Goal: Task Accomplishment & Management: Complete application form

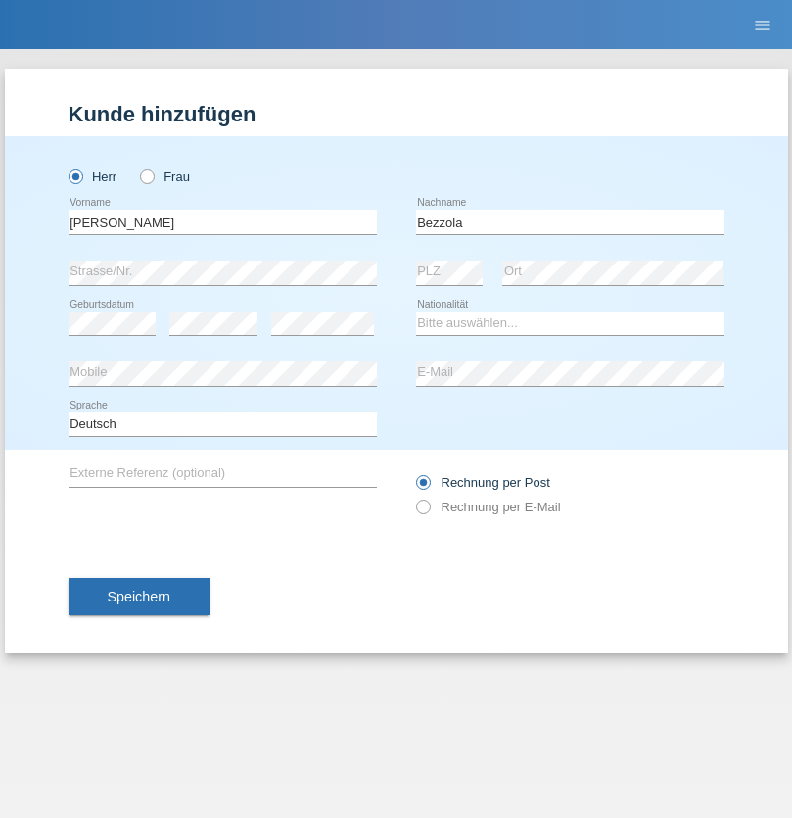
type input "Bezzola"
select select "CH"
radio input "true"
click at [222, 221] on input "text" at bounding box center [223, 222] width 308 height 24
type input "Şeymanur"
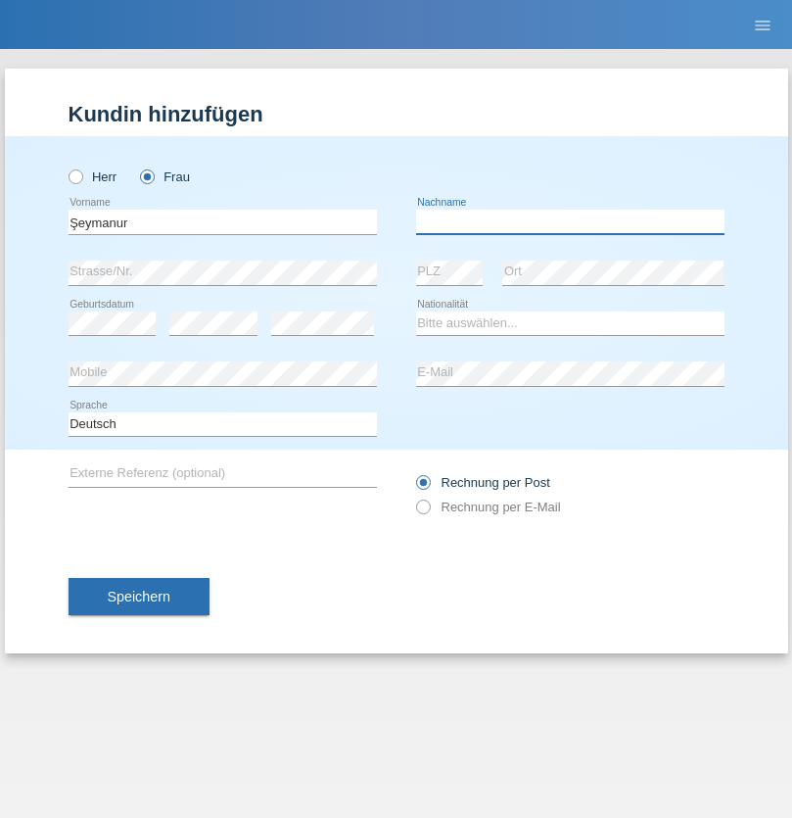
click at [570, 221] on input "text" at bounding box center [570, 222] width 308 height 24
type input "Aydin"
select select "TR"
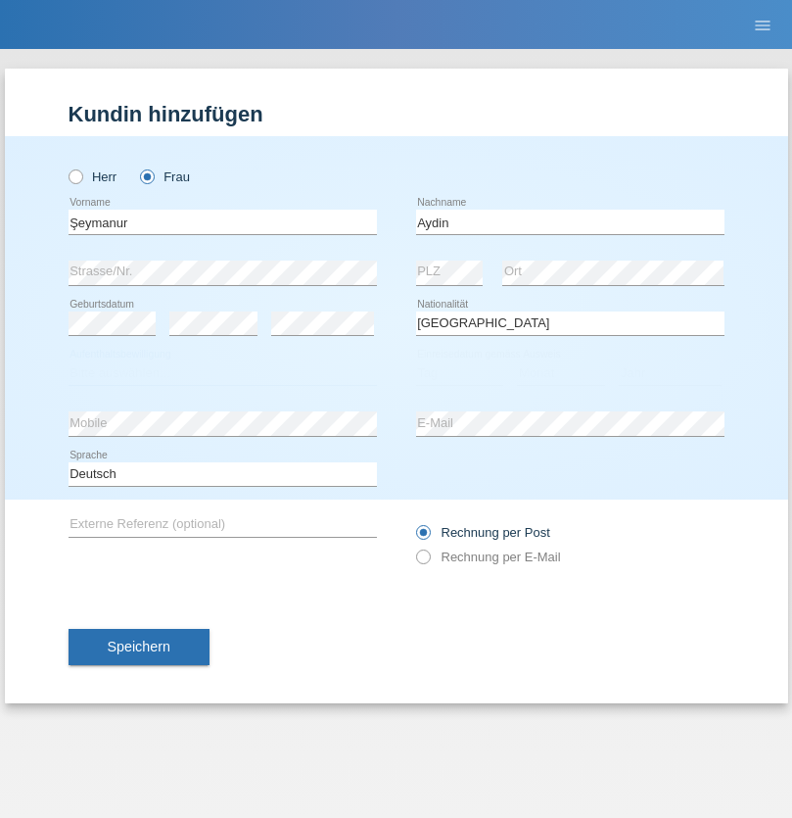
select select "C"
select select "28"
select select "10"
select select "2014"
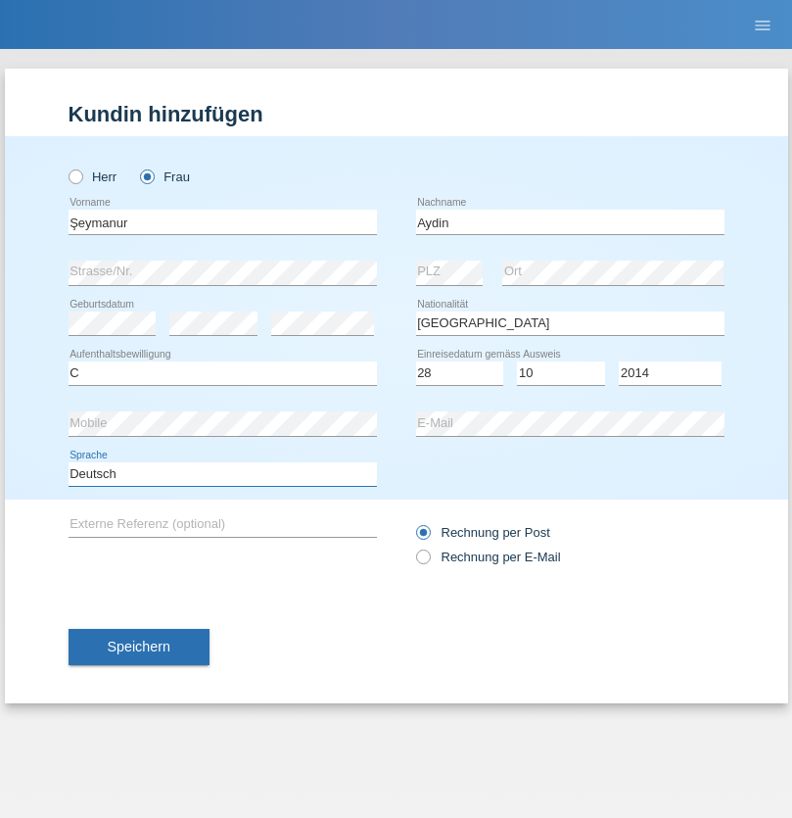
select select "en"
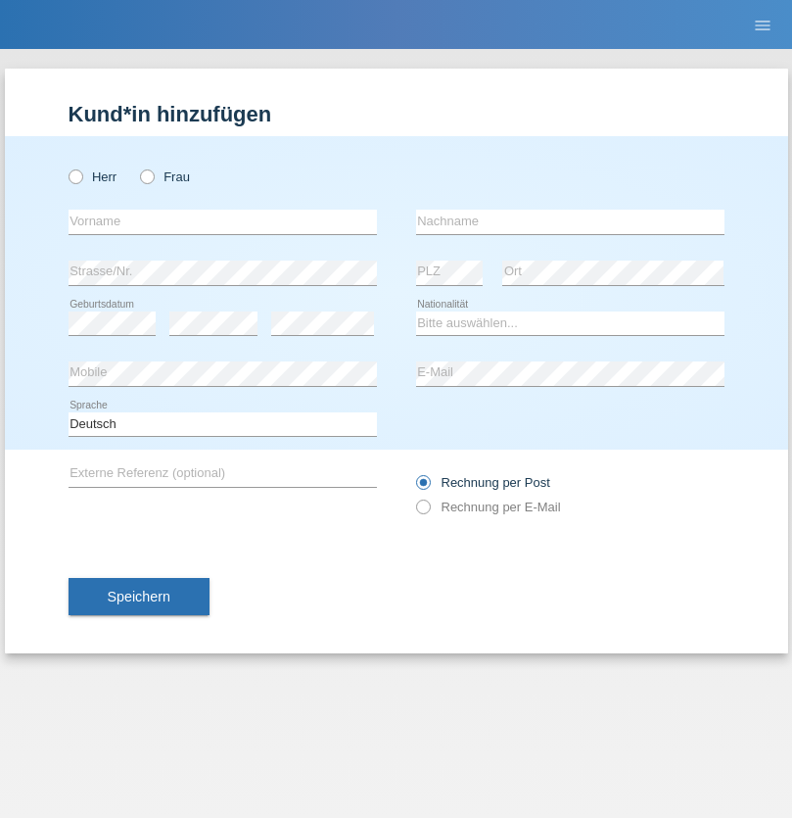
radio input "true"
click at [222, 221] on input "text" at bounding box center [223, 222] width 308 height 24
type input "Nikola"
click at [570, 221] on input "text" at bounding box center [570, 222] width 308 height 24
type input "Kolev"
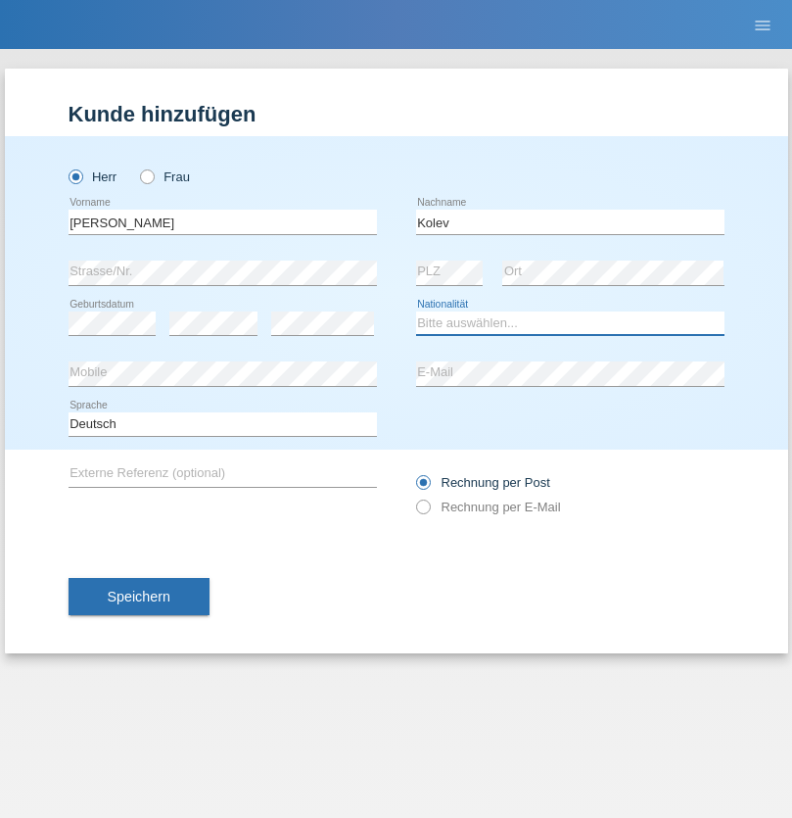
select select "MK"
select select "C"
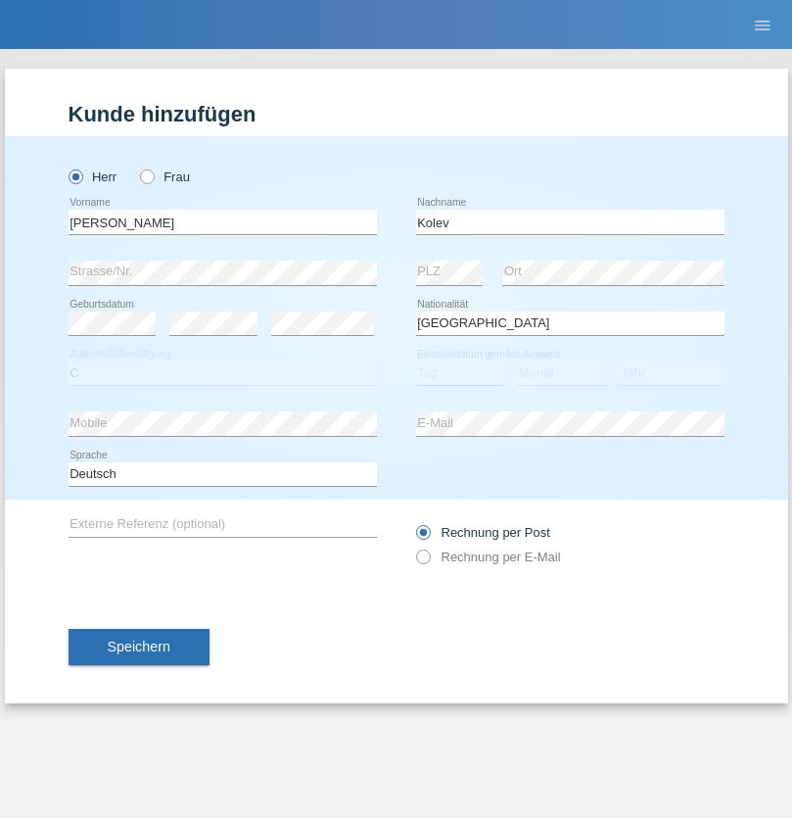
select select "31"
select select "10"
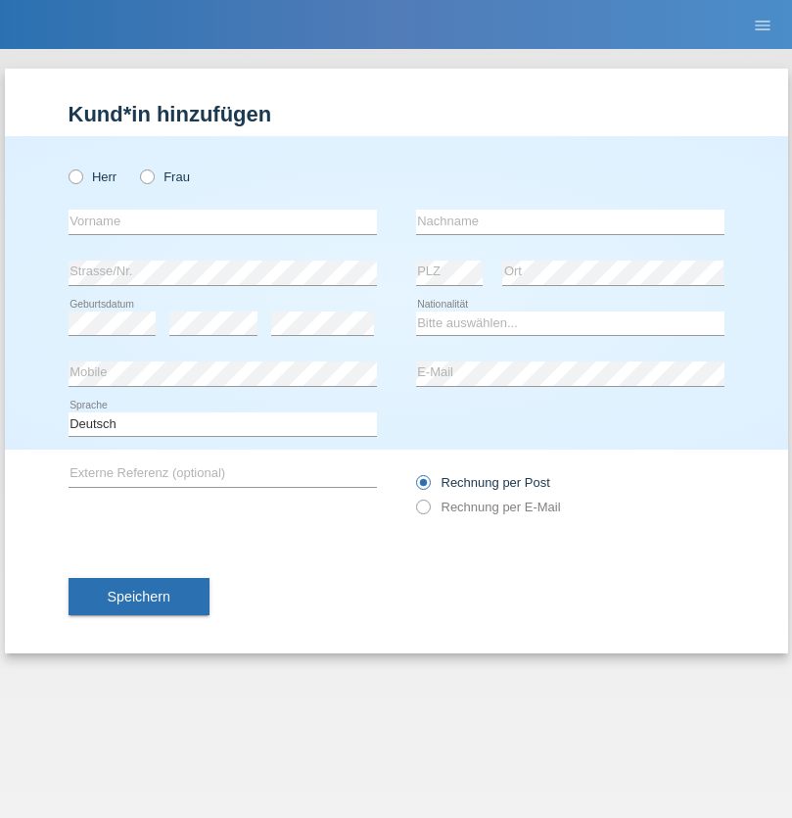
radio input "true"
click at [222, 221] on input "text" at bounding box center [223, 222] width 308 height 24
type input "[PERSON_NAME]"
click at [570, 221] on input "text" at bounding box center [570, 222] width 308 height 24
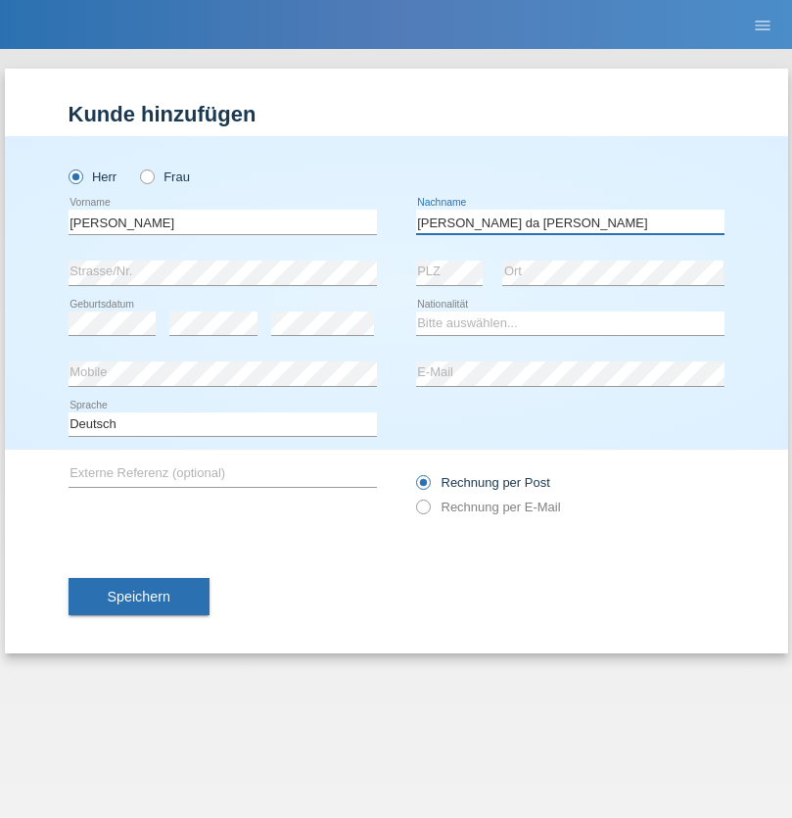
type input "[PERSON_NAME] da [PERSON_NAME]"
select select "PT"
select select "C"
select select "07"
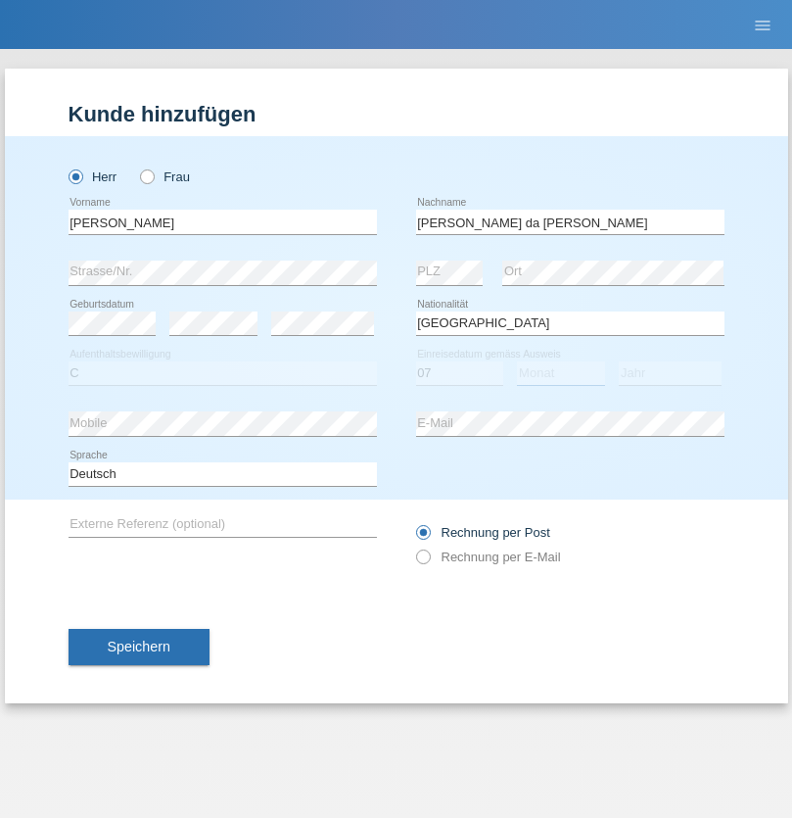
select select "04"
select select "1992"
